Goal: Find contact information: Find contact information

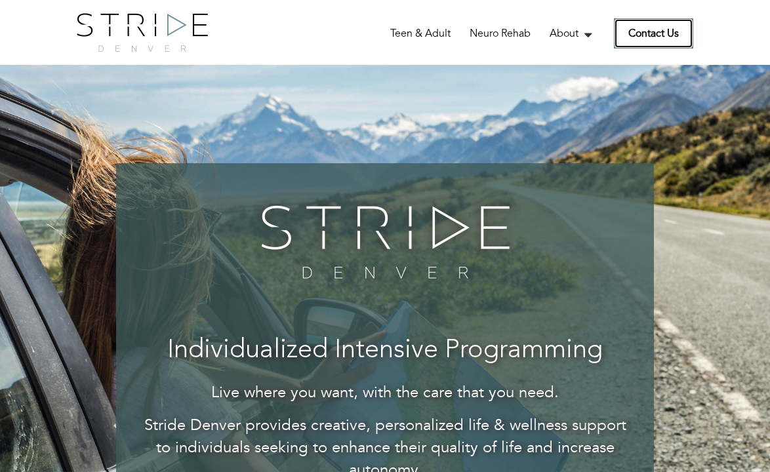
click at [639, 43] on link "Contact Us" at bounding box center [653, 33] width 79 height 30
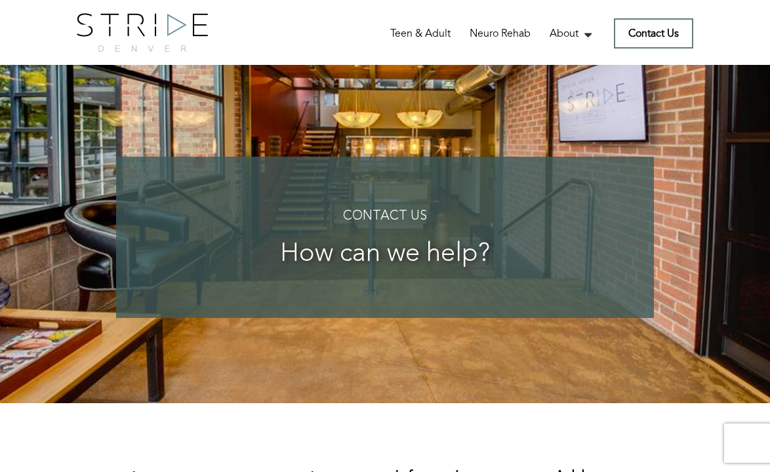
click at [304, 37] on div "Home Teen & Adult Neuro Rehab About The WrapAround Collective Our Team Service …" at bounding box center [465, 37] width 458 height 22
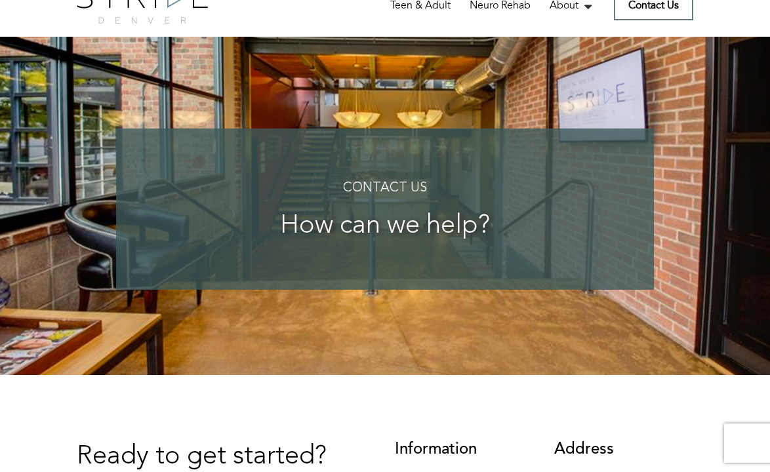
scroll to position [26, 0]
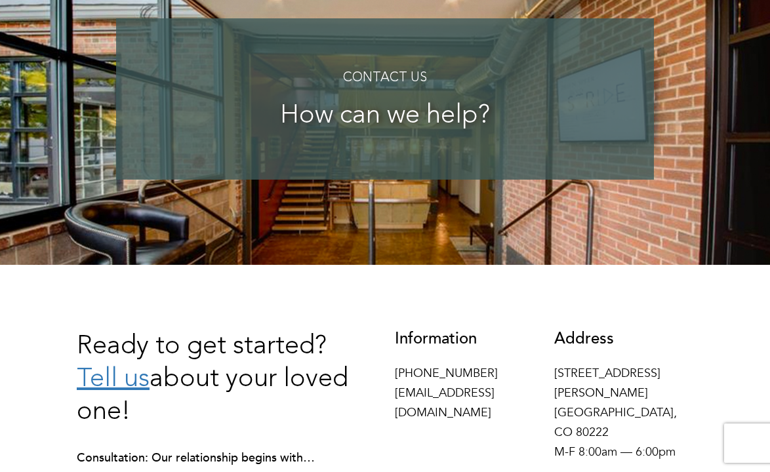
scroll to position [157, 0]
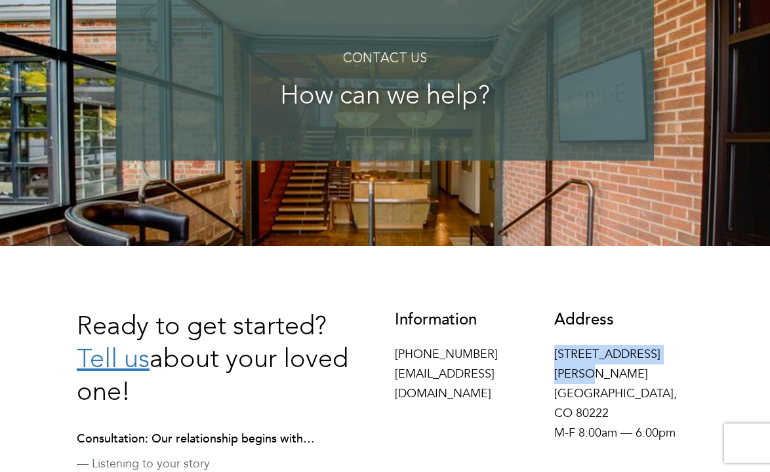
drag, startPoint x: 563, startPoint y: 352, endPoint x: 688, endPoint y: 354, distance: 125.3
click at [688, 354] on div "Address [STREET_ADDRESS][PERSON_NAME] M-F 8:00am — 6:00pm" at bounding box center [623, 380] width 159 height 138
copy p "[STREET_ADDRESS][PERSON_NAME]"
drag, startPoint x: 658, startPoint y: 374, endPoint x: 620, endPoint y: 374, distance: 38.7
click at [620, 374] on p "[STREET_ADDRESS][PERSON_NAME] M-F 8:00am — 6:00pm" at bounding box center [624, 394] width 140 height 98
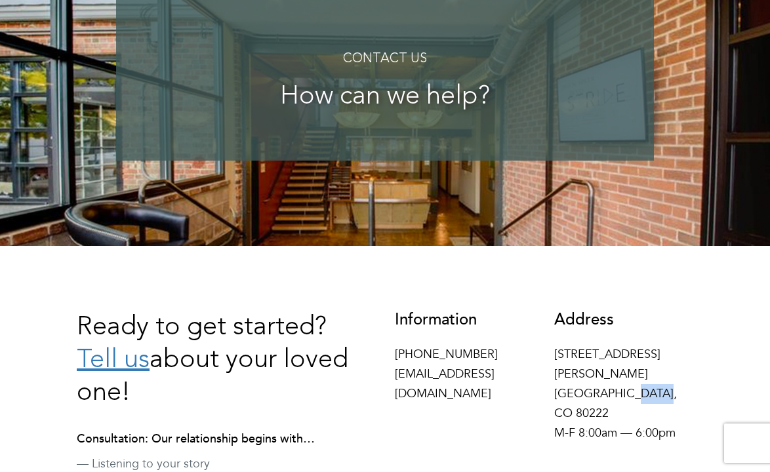
copy p "80222"
click at [700, 386] on div "Address 4155 E Jewell Ave #716 Denver, CO 80222 M-F 8:00am — 6:00pm" at bounding box center [623, 380] width 159 height 138
drag, startPoint x: 475, startPoint y: 357, endPoint x: 391, endPoint y: 356, distance: 84.6
click at [391, 356] on div "Information 970-425-6170 hello@stridedenver.com" at bounding box center [464, 360] width 159 height 99
copy p "[PHONE_NUMBER]"
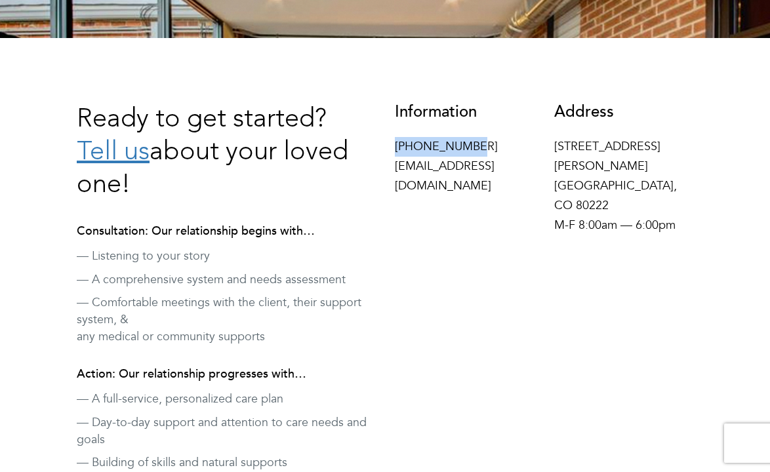
scroll to position [367, 0]
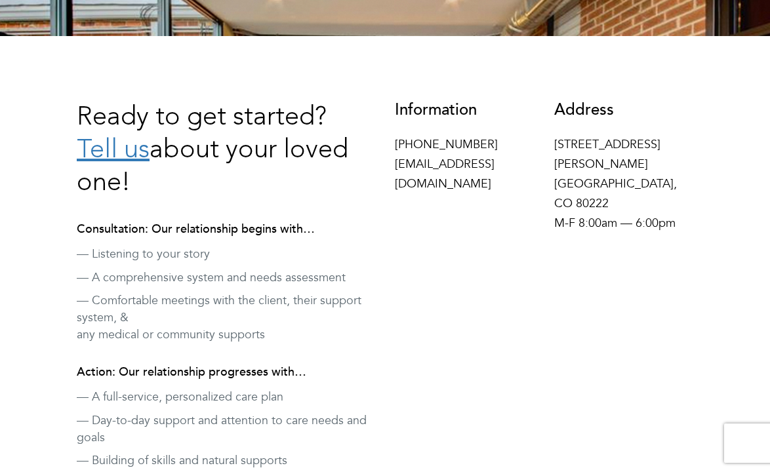
drag, startPoint x: 660, startPoint y: 159, endPoint x: 649, endPoint y: 159, distance: 11.8
click at [649, 159] on p "4155 E Jewell Ave #716 Denver, CO 80222 M-F 8:00am — 6:00pm" at bounding box center [624, 184] width 140 height 98
drag, startPoint x: 528, startPoint y: 165, endPoint x: 391, endPoint y: 158, distance: 136.6
click at [391, 158] on div "Information 970-425-6170 hello@stridedenver.com" at bounding box center [464, 151] width 159 height 99
copy p "[EMAIL_ADDRESS][DOMAIN_NAME]"
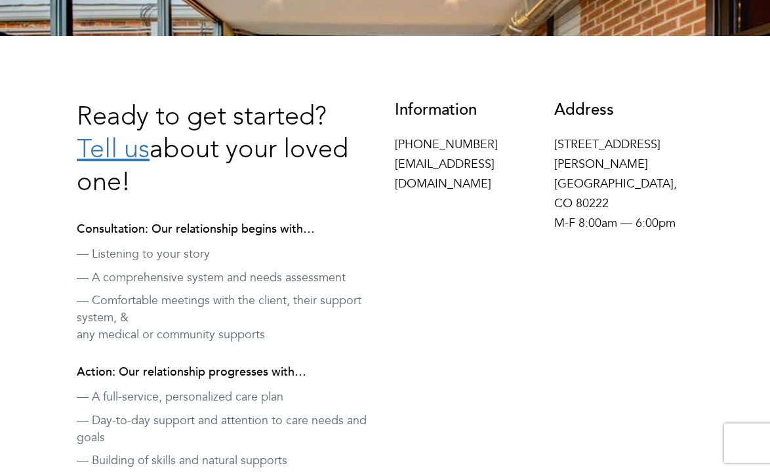
drag, startPoint x: 336, startPoint y: 89, endPoint x: 346, endPoint y: 83, distance: 10.6
click at [338, 89] on div "Ready to get started? Tell us about your loved one! Consultation: Our relations…" at bounding box center [385, 391] width 770 height 711
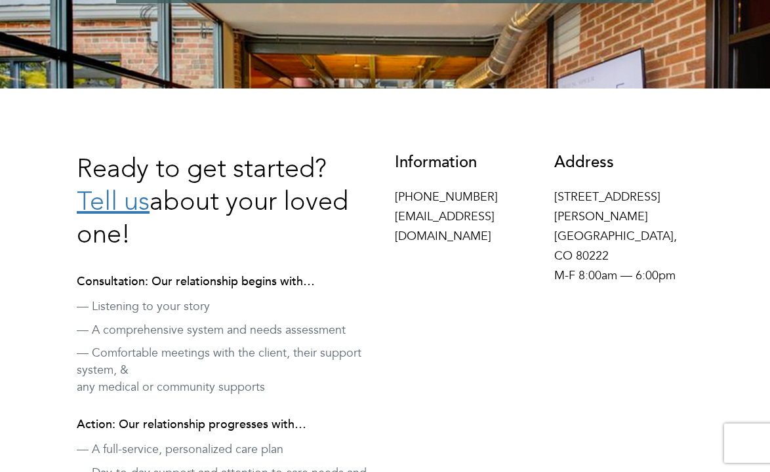
scroll to position [0, 0]
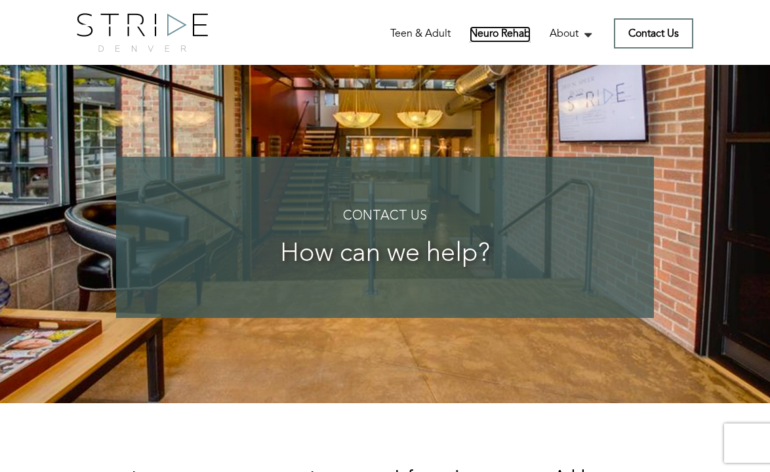
click at [497, 39] on link "Neuro Rehab" at bounding box center [500, 34] width 61 height 16
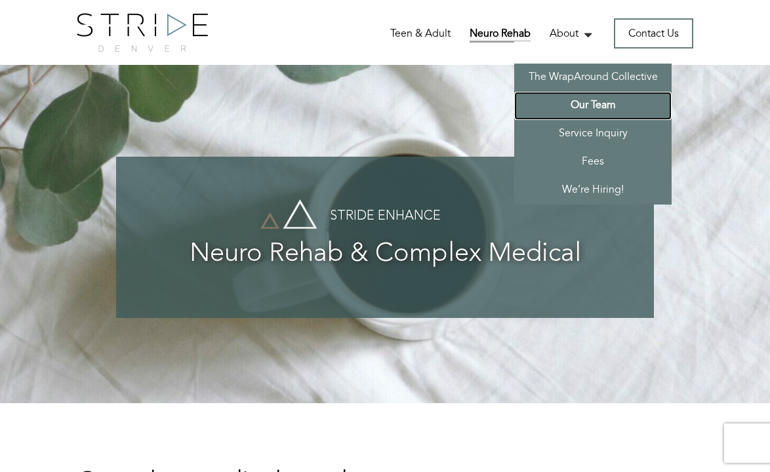
click at [585, 97] on link "Our Team" at bounding box center [592, 106] width 157 height 28
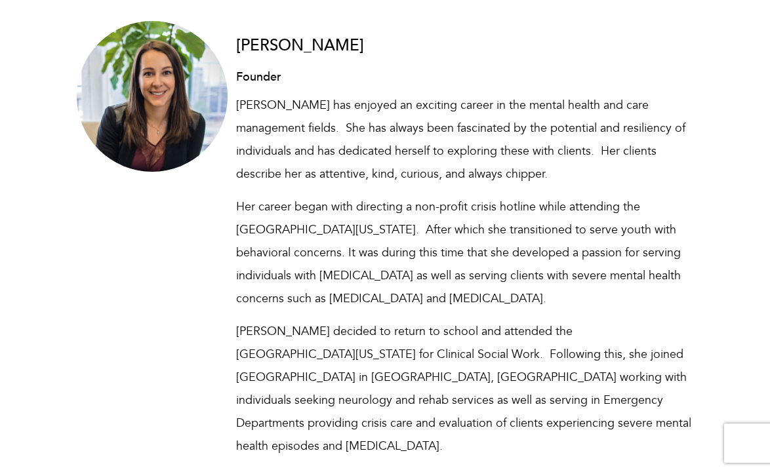
scroll to position [603, 0]
